Goal: Information Seeking & Learning: Learn about a topic

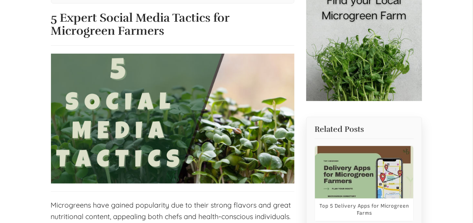
select select "Language Translate Widget"
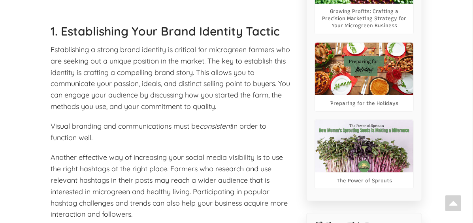
scroll to position [434, 0]
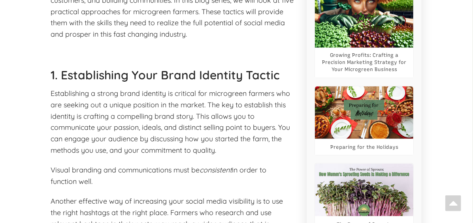
click at [413, 37] on img at bounding box center [364, 19] width 98 height 56
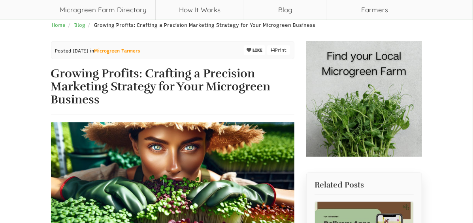
select select "Language Translate Widget"
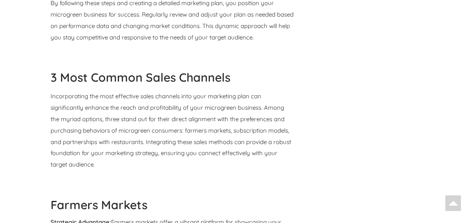
scroll to position [2370, 0]
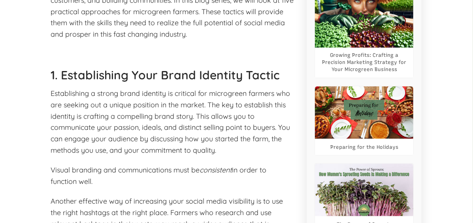
select select "Language Translate Widget"
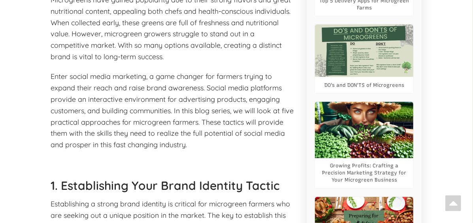
scroll to position [316, 0]
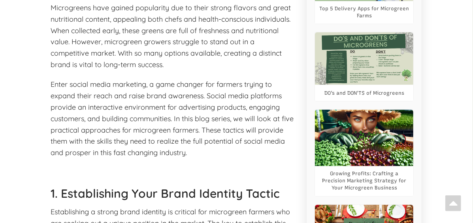
click at [400, 97] on link "DO's and DON'TS of Microgreens" at bounding box center [364, 93] width 80 height 7
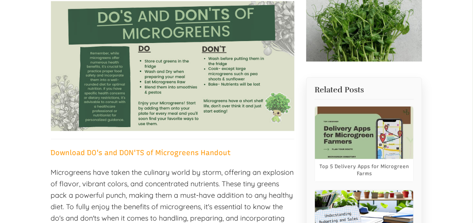
select select "Language Translate Widget"
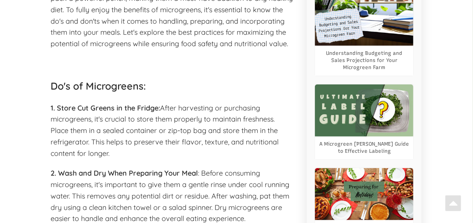
scroll to position [355, 0]
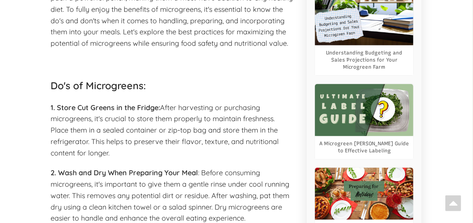
click at [413, 120] on img at bounding box center [364, 110] width 98 height 53
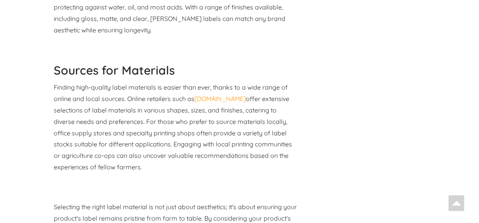
scroll to position [3199, 0]
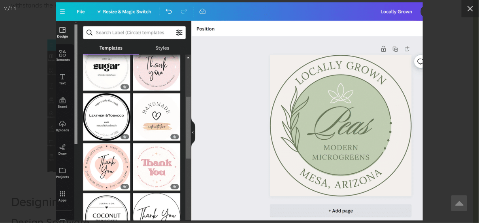
click at [222, 103] on img at bounding box center [239, 111] width 367 height 218
